Goal: Transaction & Acquisition: Purchase product/service

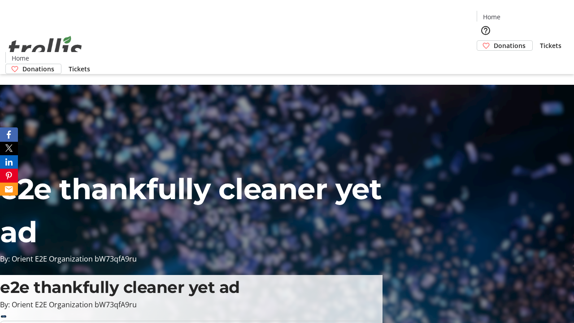
click at [493, 41] on span "Donations" at bounding box center [509, 45] width 32 height 9
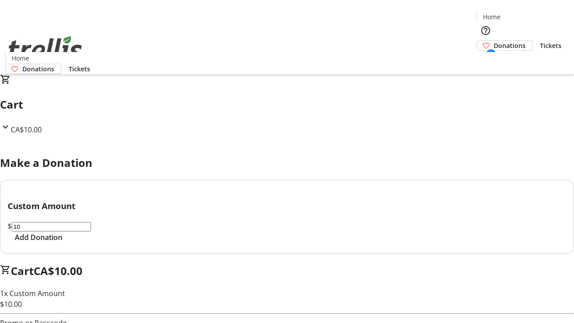
select select "CA"
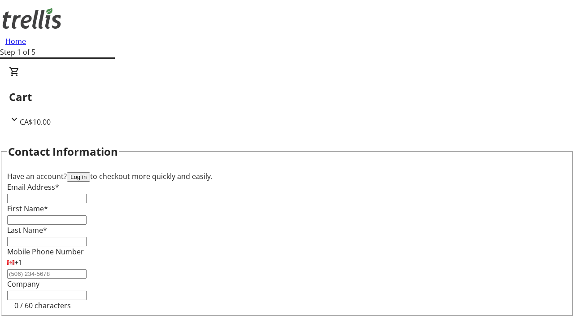
click at [90, 172] on button "Log in" at bounding box center [78, 176] width 23 height 9
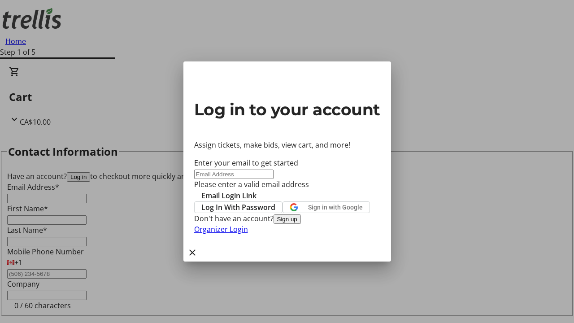
click at [301, 224] on button "Sign up" at bounding box center [286, 218] width 27 height 9
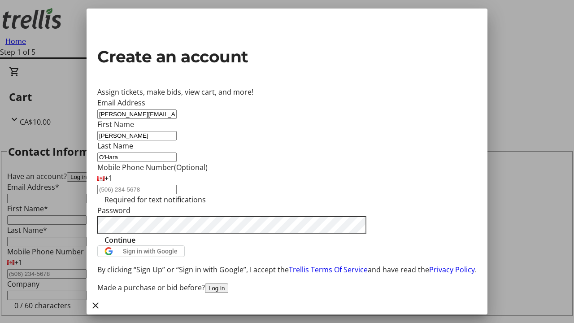
click at [135, 245] on span "Continue" at bounding box center [119, 239] width 31 height 11
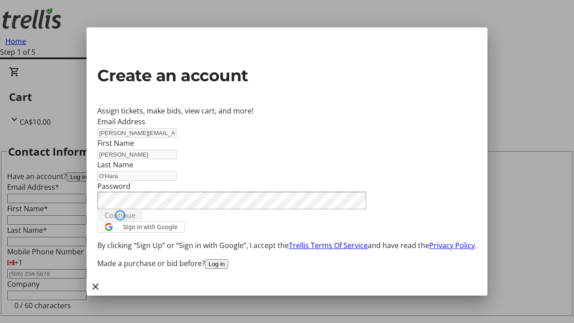
type input "[PERSON_NAME][EMAIL_ADDRESS][DOMAIN_NAME]"
type input "[PERSON_NAME]"
type input "O'Hara"
type input "[STREET_ADDRESS][PERSON_NAME]"
type input "Kelowna"
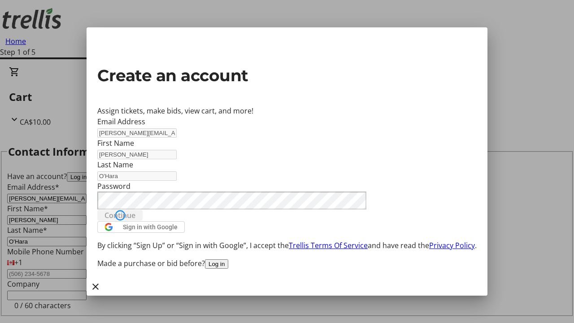
select select "BC"
select select "CA"
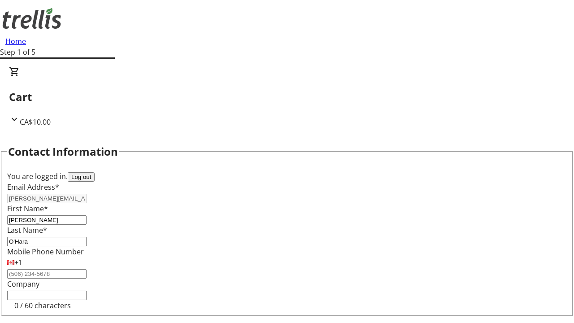
scroll to position [120, 0]
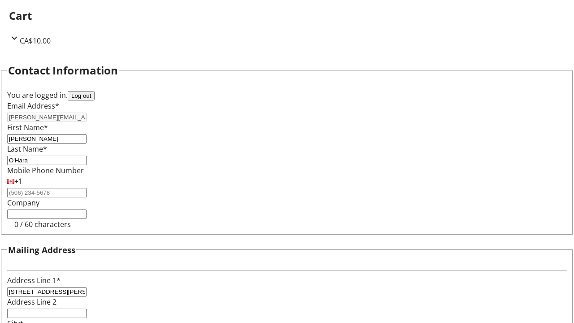
type input "Kelowna"
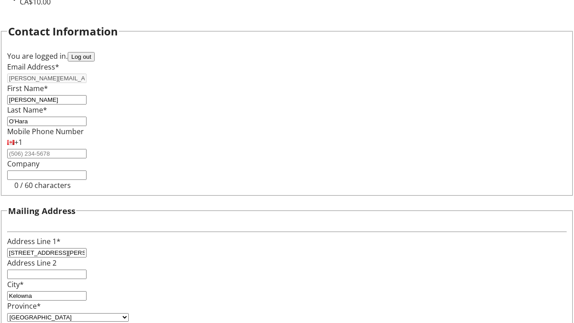
type input "V1Y 0C2"
select select "BC"
select select "CA"
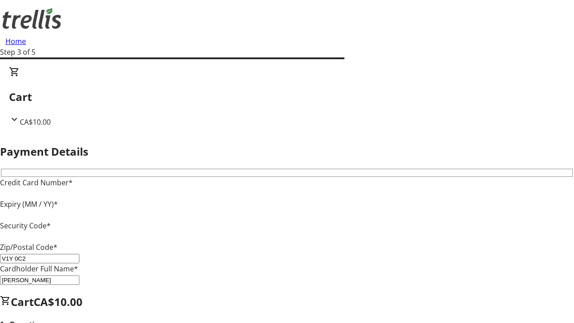
type input "V1Y 0C2"
